Goal: Task Accomplishment & Management: Manage account settings

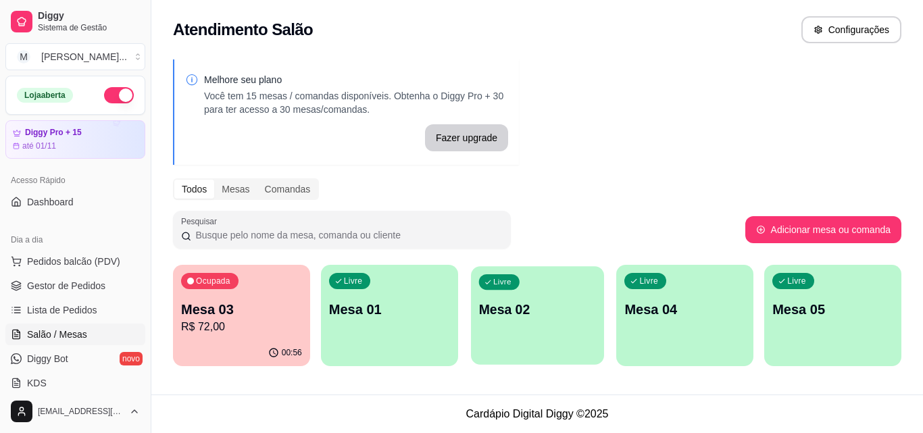
click at [529, 323] on div "Livre Mesa 02" at bounding box center [537, 307] width 133 height 82
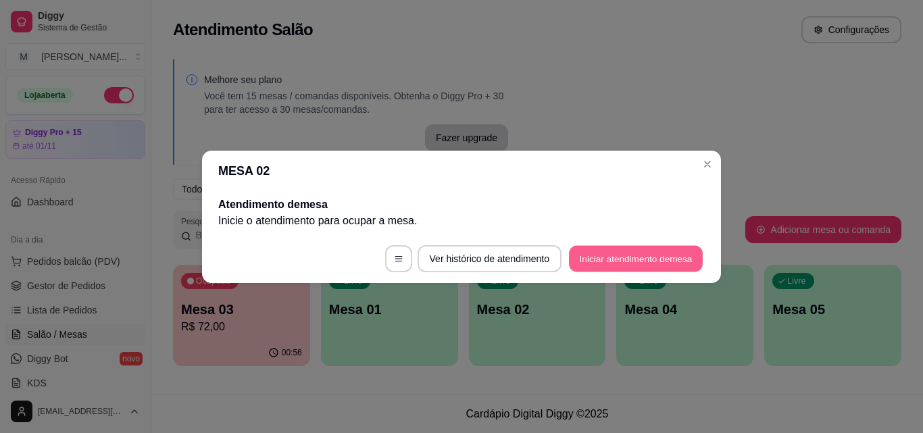
click at [629, 261] on button "Iniciar atendimento de mesa" at bounding box center [636, 258] width 134 height 26
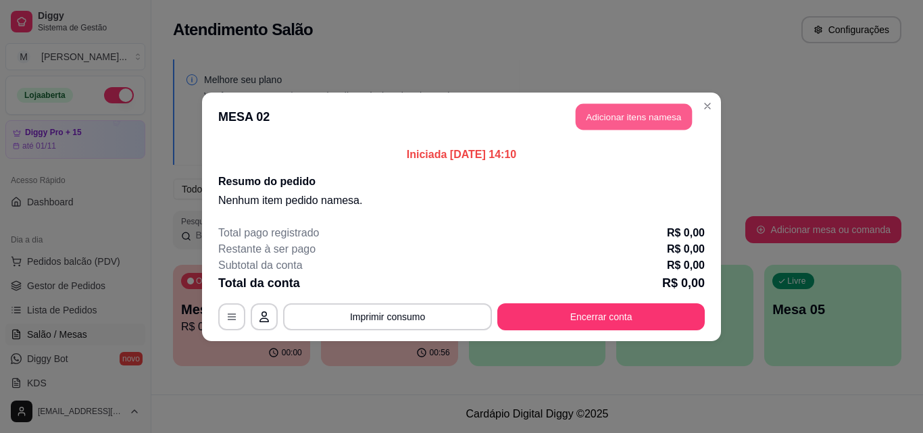
click at [630, 115] on button "Adicionar itens na mesa" at bounding box center [633, 116] width 116 height 26
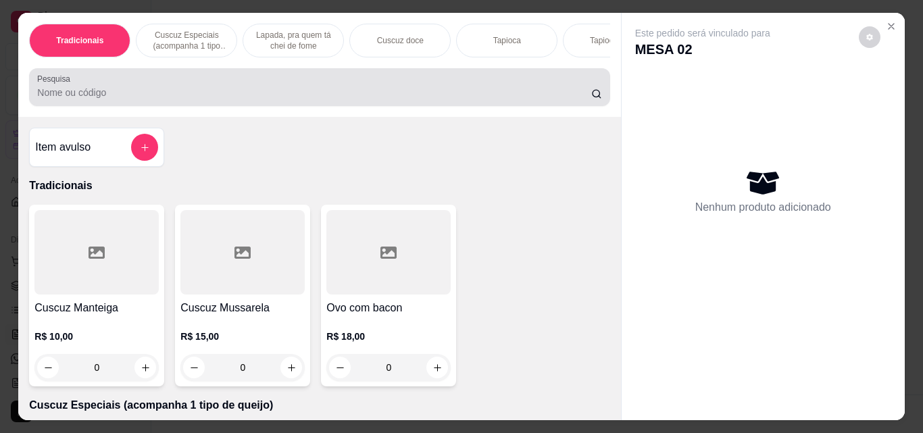
click at [310, 99] on input "Pesquisa" at bounding box center [314, 93] width 554 height 14
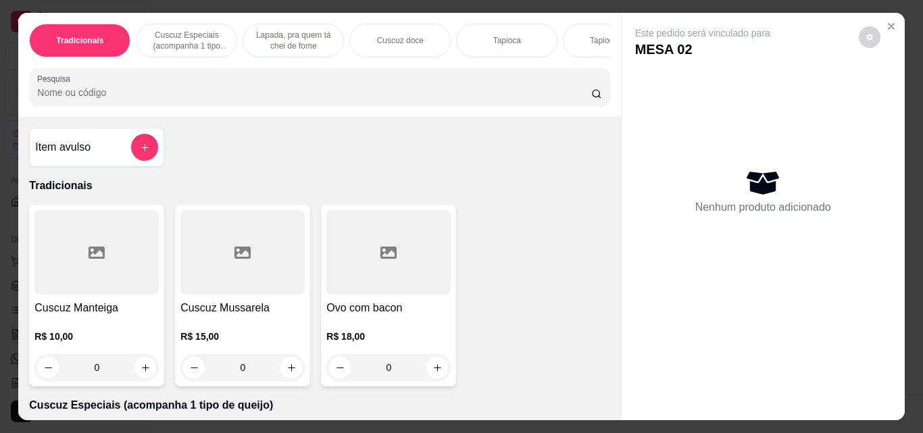
click at [432, 370] on div "0" at bounding box center [388, 367] width 124 height 27
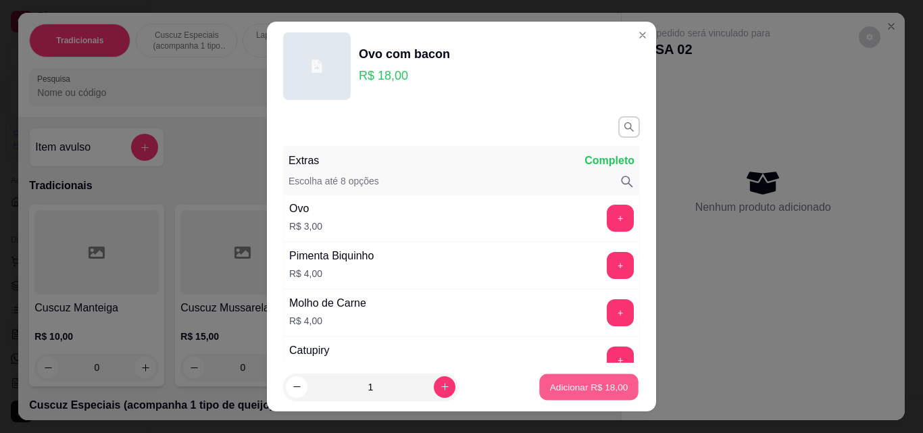
click at [581, 390] on p "Adicionar R$ 18,00" at bounding box center [589, 386] width 78 height 13
type input "1"
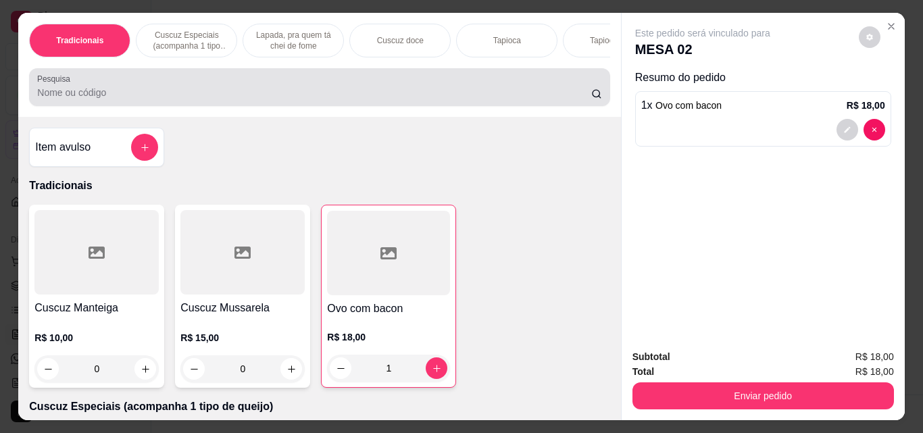
click at [365, 99] on input "Pesquisa" at bounding box center [314, 93] width 554 height 14
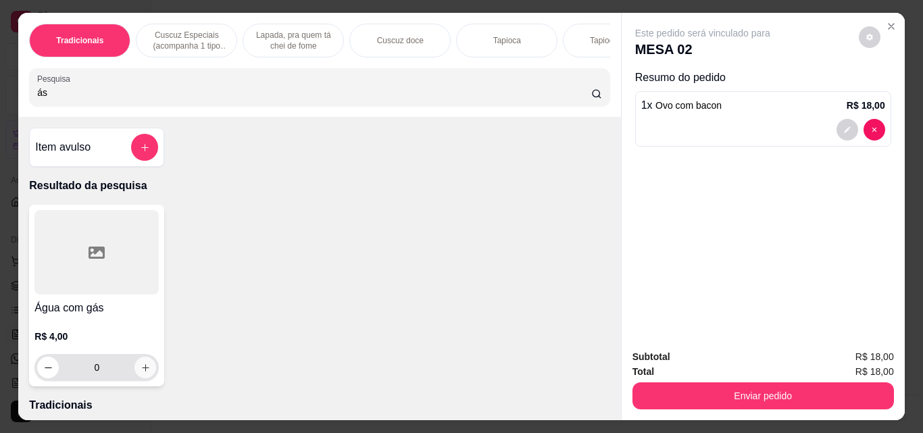
type input "ás"
click at [140, 371] on icon "increase-product-quantity" at bounding box center [145, 368] width 10 height 10
type input "1"
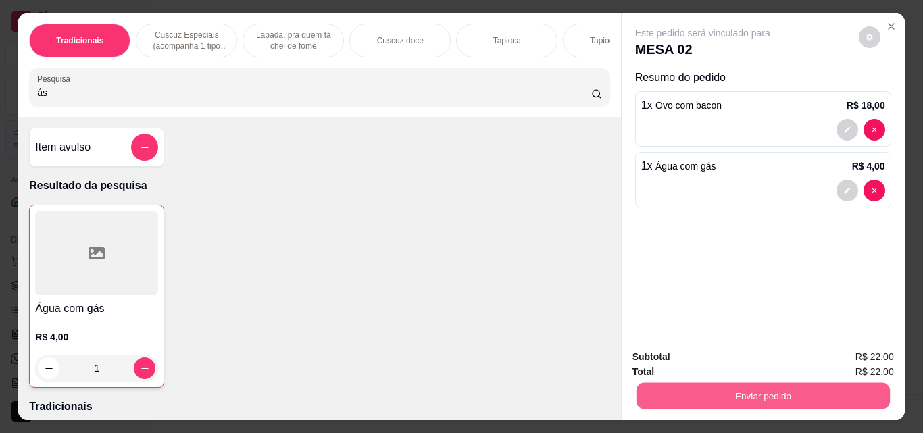
click at [739, 384] on button "Enviar pedido" at bounding box center [762, 395] width 253 height 26
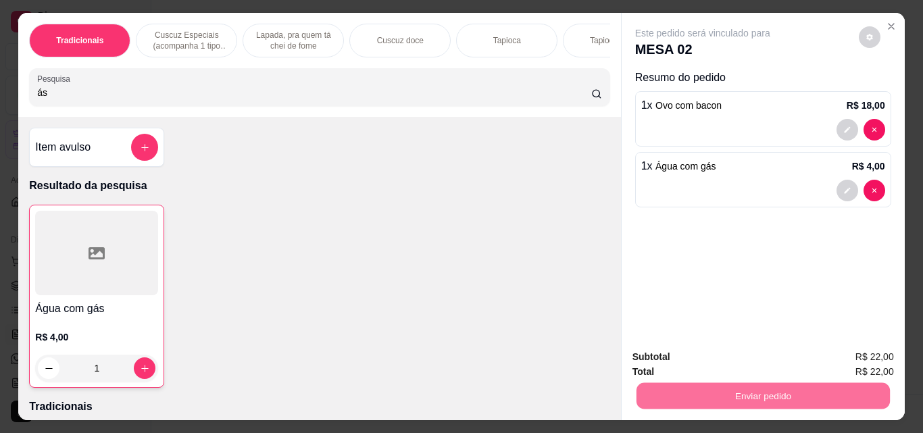
click at [880, 361] on button "Enviar pedido" at bounding box center [858, 356] width 74 height 25
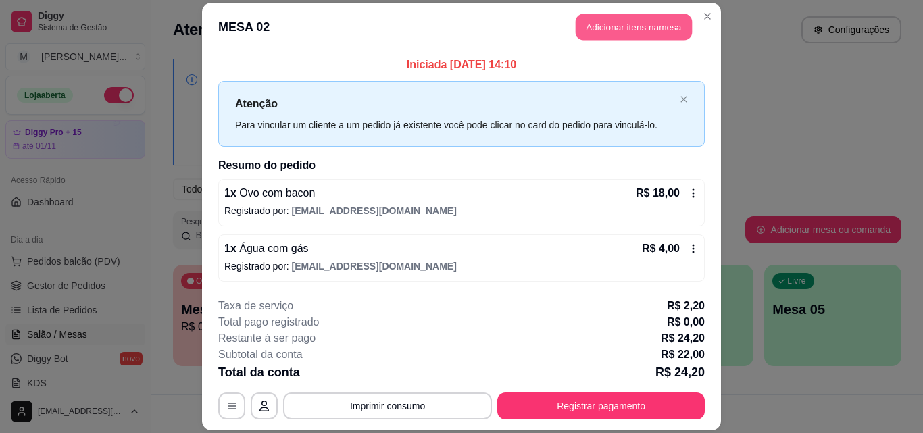
click at [652, 28] on button "Adicionar itens na mesa" at bounding box center [633, 27] width 116 height 26
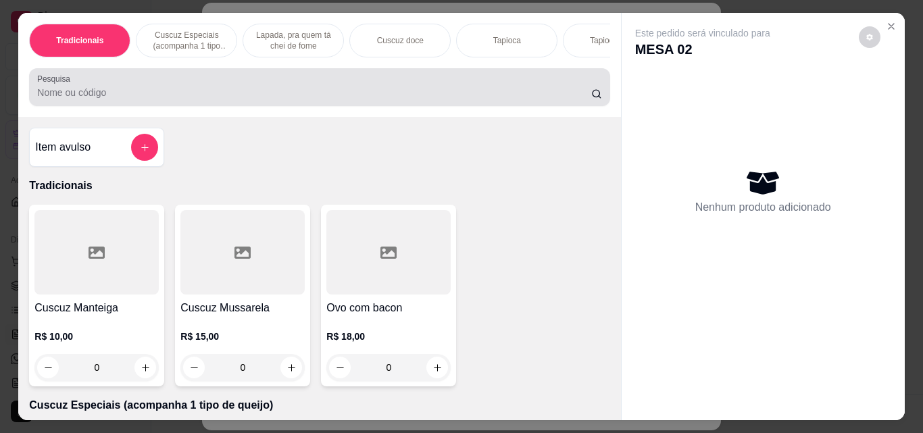
click at [261, 106] on div "Pesquisa" at bounding box center [319, 87] width 580 height 38
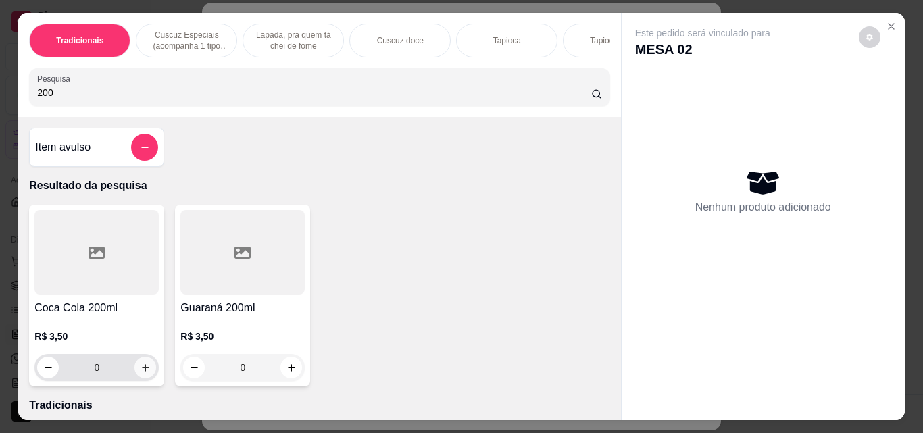
type input "200"
click at [141, 373] on icon "increase-product-quantity" at bounding box center [145, 368] width 10 height 10
type input "1"
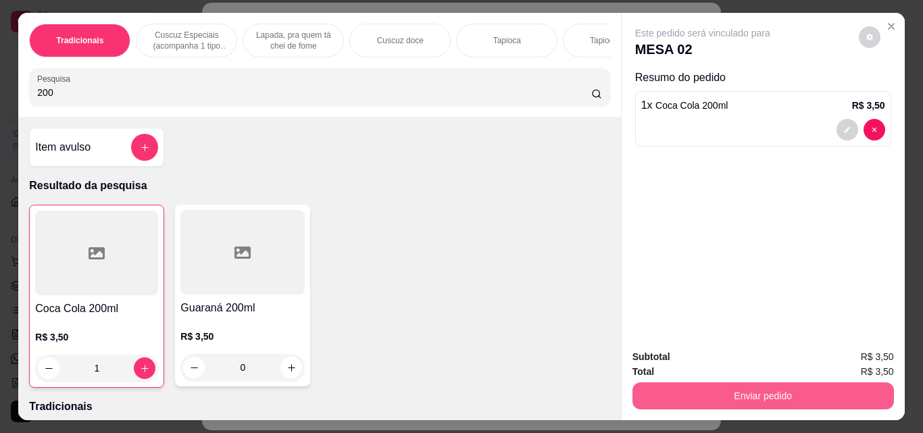
click at [699, 384] on button "Enviar pedido" at bounding box center [762, 395] width 261 height 27
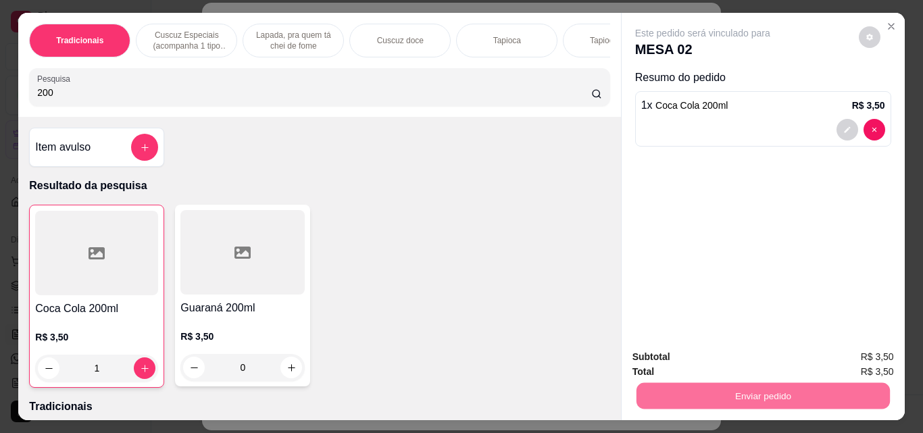
click at [854, 363] on button "Enviar pedido" at bounding box center [858, 357] width 76 height 26
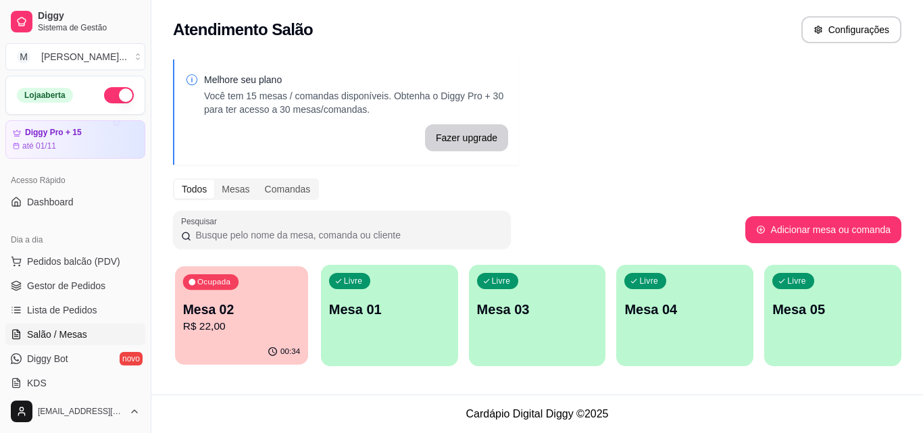
click at [271, 330] on p "R$ 22,00" at bounding box center [241, 327] width 117 height 16
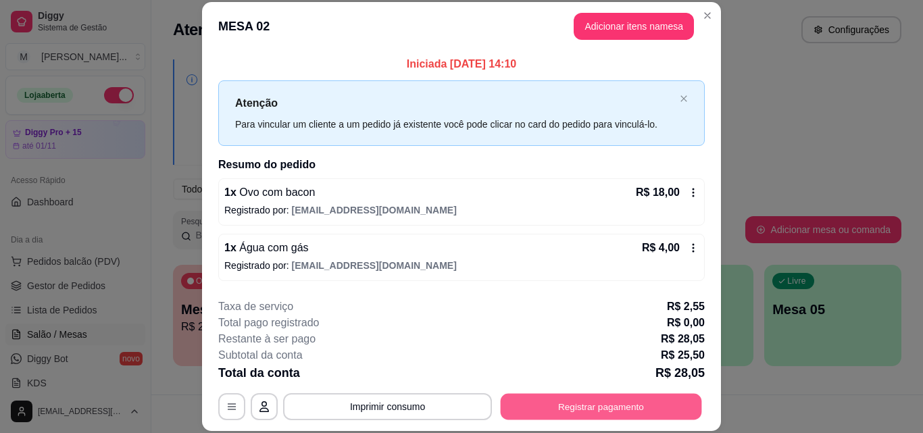
click at [600, 407] on button "Registrar pagamento" at bounding box center [600, 406] width 201 height 26
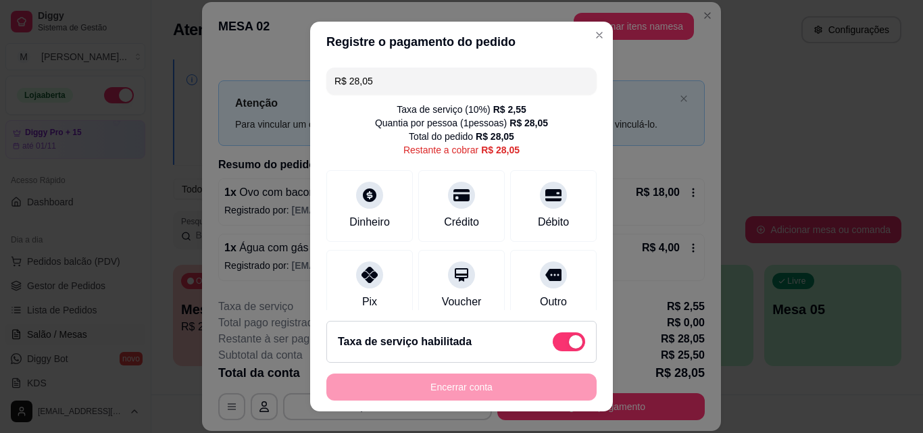
click at [377, 84] on input "R$ 28,05" at bounding box center [461, 81] width 254 height 27
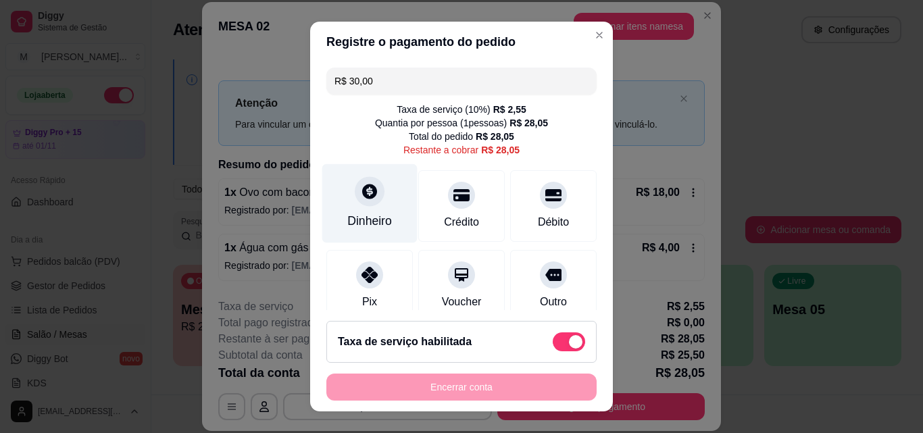
type input "R$ 30,00"
click at [365, 201] on div at bounding box center [370, 191] width 30 height 30
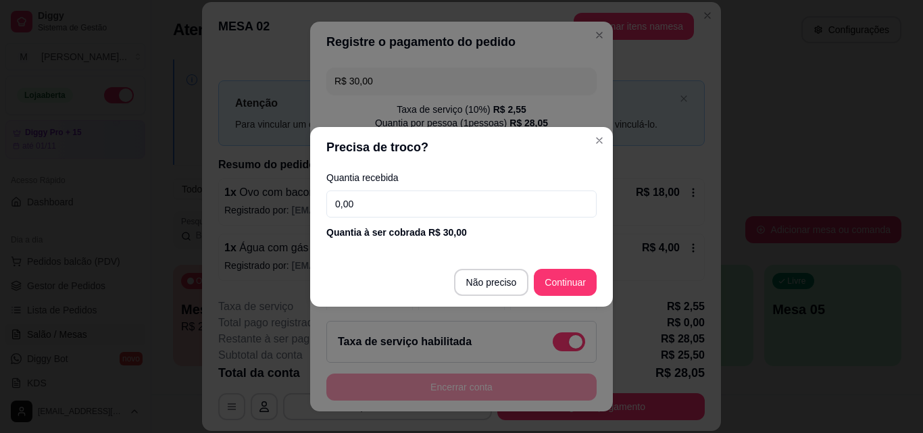
click at [405, 211] on input "0,00" at bounding box center [461, 203] width 270 height 27
type input "30,00"
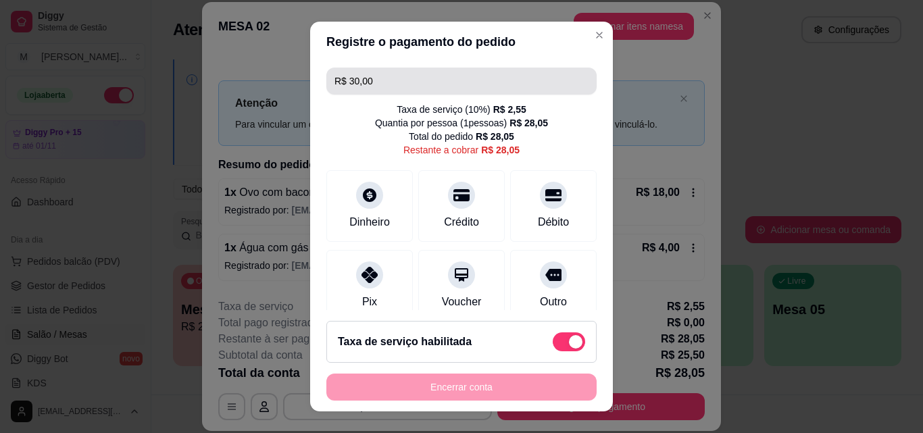
click at [409, 80] on input "R$ 30,00" at bounding box center [461, 81] width 254 height 27
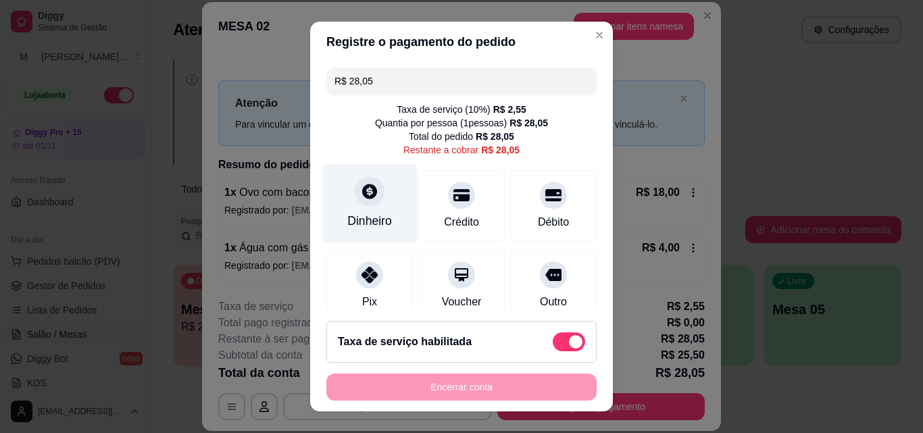
type input "R$ 28,05"
click at [368, 221] on div "Dinheiro" at bounding box center [369, 221] width 45 height 18
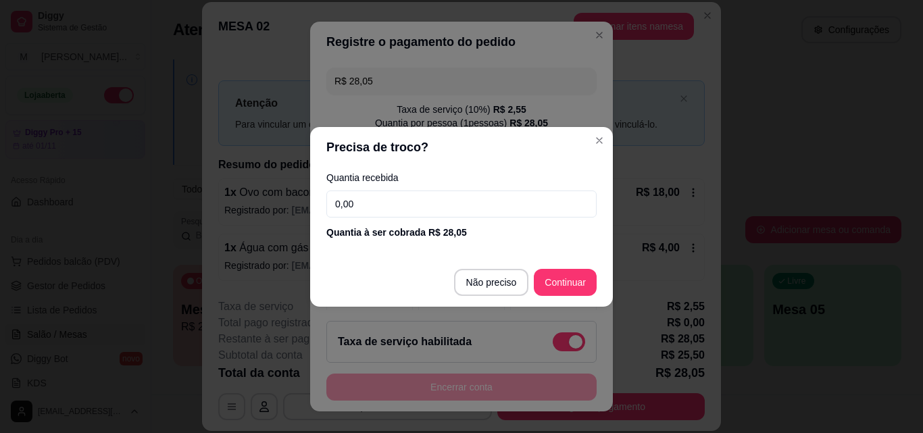
click at [443, 206] on input "0,00" at bounding box center [461, 203] width 270 height 27
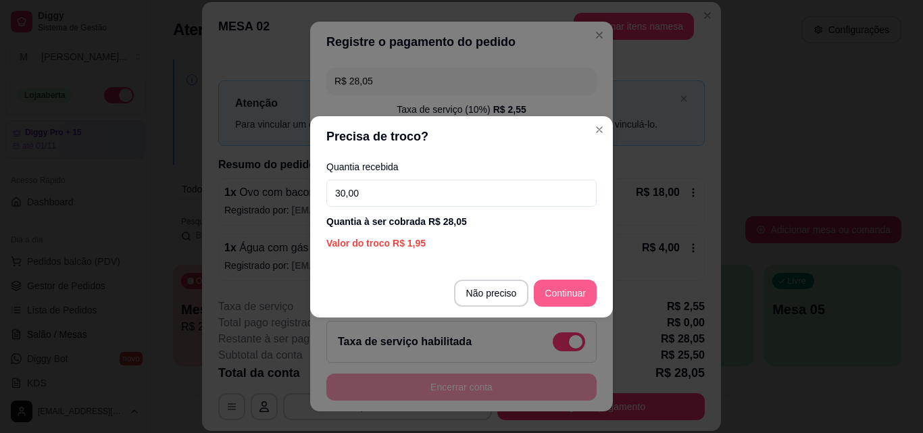
type input "30,00"
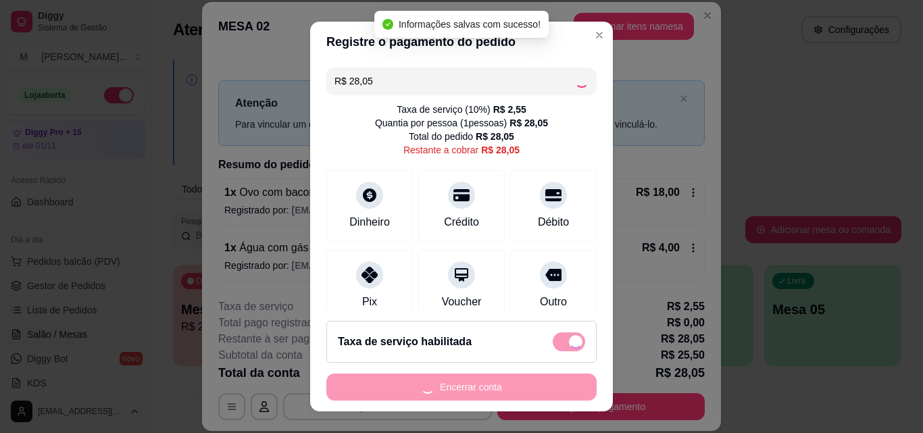
type input "R$ 0,00"
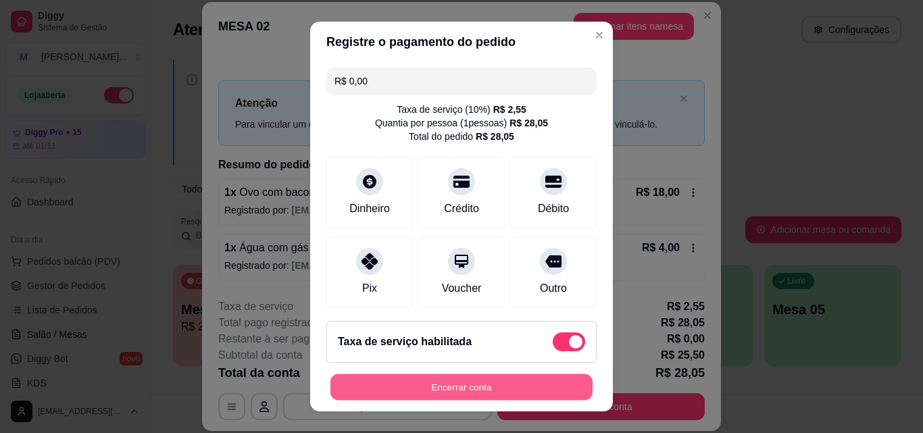
click at [465, 378] on button "Encerrar conta" at bounding box center [461, 387] width 262 height 26
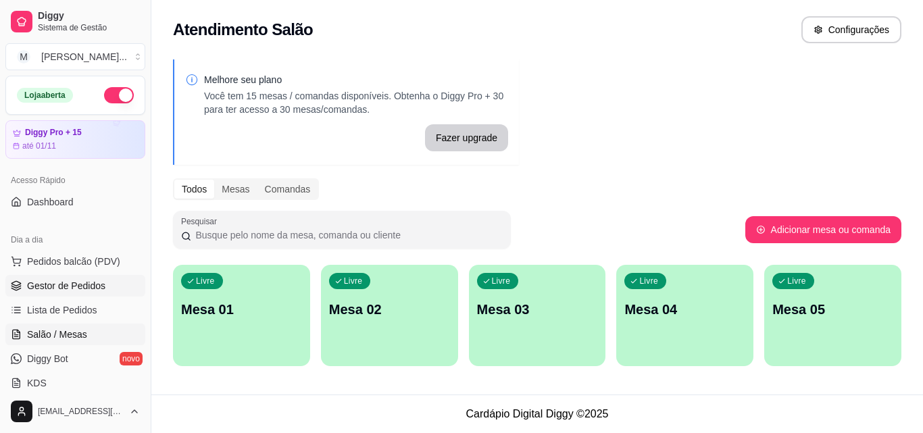
click at [72, 283] on span "Gestor de Pedidos" at bounding box center [66, 286] width 78 height 14
